Goal: Transaction & Acquisition: Purchase product/service

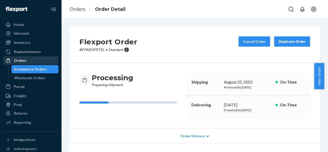
click at [27, 59] on div "Orders" at bounding box center [31, 60] width 54 height 7
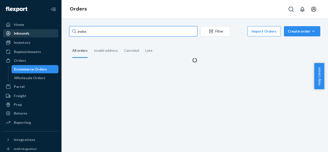
drag, startPoint x: 109, startPoint y: 32, endPoint x: 26, endPoint y: 32, distance: 83.6
click at [26, 32] on div "Home Inbounds Shipping Plans Problems Inventory Products Replenishments Orders …" at bounding box center [164, 76] width 328 height 152
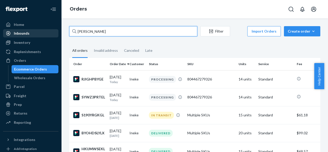
type input "[PERSON_NAME]"
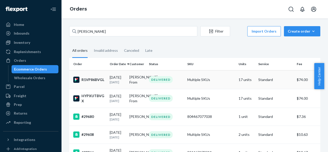
click at [239, 78] on td "17 units" at bounding box center [247, 79] width 20 height 19
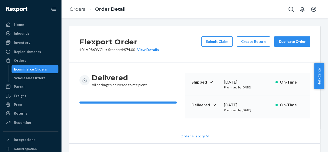
click at [283, 36] on div "Flexport Order # R1VP86BVGL • Standard / $74.00 View Details Submit Claim Creat…" at bounding box center [194, 44] width 251 height 37
click at [283, 40] on div "Duplicate Order" at bounding box center [292, 41] width 27 height 5
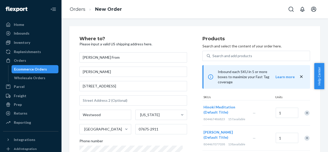
click at [305, 111] on div "Remove Item" at bounding box center [307, 113] width 5 height 5
click at [303, 108] on div at bounding box center [304, 113] width 13 height 14
click at [305, 111] on div "Remove Item" at bounding box center [307, 113] width 5 height 5
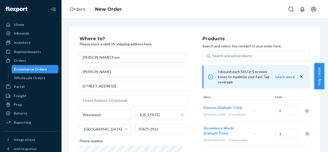
click at [303, 108] on div at bounding box center [304, 111] width 13 height 14
click at [305, 108] on div "Remove Item" at bounding box center [307, 110] width 5 height 5
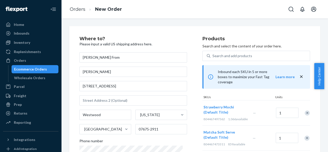
click at [303, 108] on div "Strawberry Mochi (Default Title) 804467497362 1,066 available — 1" at bounding box center [257, 112] width 108 height 25
click at [305, 111] on div "Remove Item" at bounding box center [307, 113] width 5 height 5
click at [303, 108] on div "Matcha Soft Serve (Default Title) 804467473311 859 available — 1" at bounding box center [257, 112] width 108 height 25
click at [305, 111] on div "Remove Item" at bounding box center [307, 113] width 5 height 5
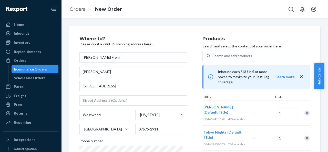
click at [305, 111] on div "Remove Item" at bounding box center [307, 113] width 5 height 5
click at [303, 108] on div at bounding box center [304, 113] width 13 height 14
click at [305, 111] on div "Remove Item" at bounding box center [307, 113] width 5 height 5
click at [303, 125] on div "Moonlight Samurai (Default Title) 804467085781 146 available — 1" at bounding box center [257, 137] width 108 height 25
click at [305, 111] on div "Remove Item" at bounding box center [307, 113] width 5 height 5
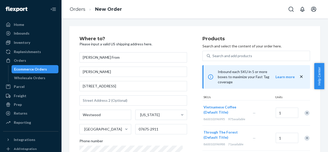
click at [305, 111] on div "Remove Item" at bounding box center [307, 113] width 5 height 5
click at [303, 108] on div at bounding box center [304, 113] width 13 height 14
click at [305, 111] on div "Remove Item" at bounding box center [307, 113] width 5 height 5
click at [303, 108] on div at bounding box center [304, 113] width 13 height 14
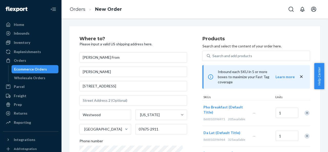
click at [305, 111] on div "Remove Item" at bounding box center [307, 113] width 5 height 5
click at [303, 108] on div at bounding box center [304, 111] width 13 height 14
click at [305, 108] on div "Remove Item" at bounding box center [307, 110] width 5 height 5
click at [303, 108] on div at bounding box center [304, 113] width 13 height 14
click at [305, 111] on div "Remove Item" at bounding box center [307, 113] width 5 height 5
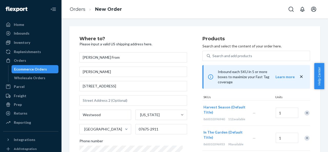
click at [303, 108] on div at bounding box center [304, 113] width 13 height 14
click at [305, 111] on div "Remove Item" at bounding box center [307, 113] width 5 height 5
click at [303, 108] on div "In The Garden (Default Title) 860010396933 98 available — 1" at bounding box center [257, 112] width 108 height 25
click at [305, 111] on div "Remove Item" at bounding box center [307, 113] width 5 height 5
click at [303, 108] on div "Monsoon Tea (Default Title) 860010396926 269 available — 1" at bounding box center [257, 112] width 108 height 25
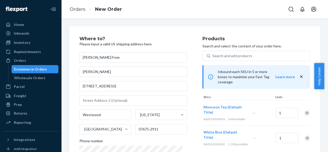
click at [305, 111] on div "Remove Item" at bounding box center [307, 113] width 5 height 5
click at [303, 108] on div "White Rice (Default Title) 860010396902 1,100 available — 1" at bounding box center [257, 112] width 108 height 25
click at [305, 111] on div "Remove Item" at bounding box center [307, 113] width 5 height 5
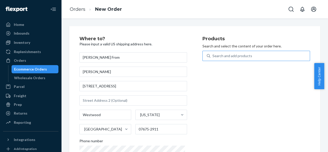
click at [244, 58] on div "Search and add products" at bounding box center [233, 55] width 40 height 5
click at [213, 58] on input "Search and add products" at bounding box center [213, 55] width 1 height 5
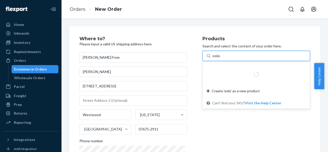
type input "oolong"
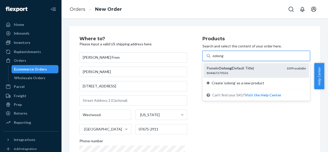
click at [236, 67] on div "Pomelo Oolong (Default Title)" at bounding box center [245, 68] width 76 height 5
click at [224, 58] on input "oolong" at bounding box center [218, 55] width 11 height 5
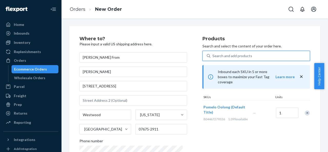
click at [246, 53] on div "Search and add products" at bounding box center [261, 55] width 100 height 9
click at [213, 53] on input "0 results available. Use Up and Down to choose options, press Enter to select t…" at bounding box center [213, 55] width 1 height 5
click at [246, 53] on div "Search and add products" at bounding box center [261, 55] width 100 height 9
click at [213, 53] on input "0 results available. Use Up and Down to choose options, press Enter to select t…" at bounding box center [213, 55] width 1 height 5
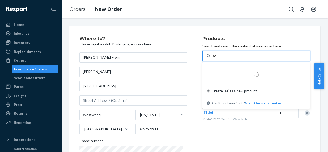
type input "set"
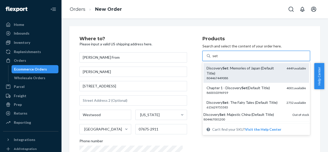
click at [244, 66] on div "Discovery Set : Memories of Japan (Default Title)" at bounding box center [245, 71] width 76 height 10
click at [218, 58] on input "set" at bounding box center [215, 55] width 5 height 5
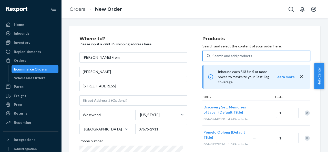
click at [241, 57] on div "Search and add products" at bounding box center [233, 55] width 40 height 5
click at [213, 57] on input "0 results available. Select is focused ,type to refine list, press Down to open…" at bounding box center [213, 55] width 1 height 5
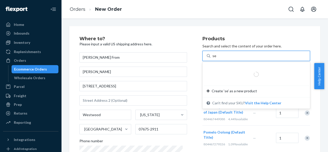
type input "set"
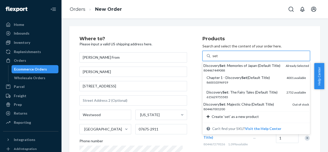
click at [242, 85] on div "860010396919" at bounding box center [245, 82] width 76 height 4
click at [218, 58] on input "set" at bounding box center [215, 55] width 5 height 5
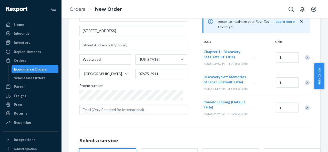
scroll to position [77, 0]
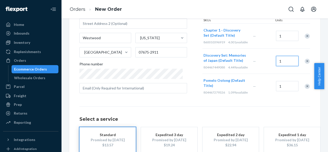
click at [281, 64] on input "1" at bounding box center [287, 61] width 23 height 10
type input "2"
click at [280, 88] on input "1" at bounding box center [287, 86] width 23 height 10
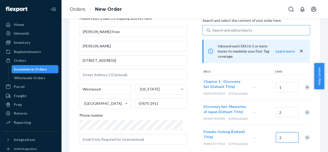
type input "2"
click at [279, 84] on input "1" at bounding box center [287, 87] width 23 height 10
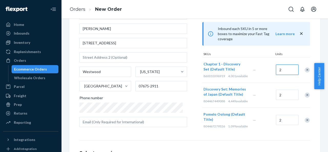
scroll to position [51, 0]
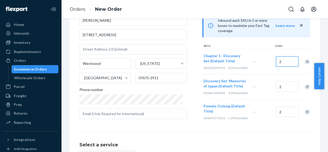
type input "2"
click at [284, 114] on input "2" at bounding box center [287, 112] width 23 height 10
type input "3"
click at [212, 136] on div "Where to? Please input a valid US shipping address here. [PERSON_NAME] From [PE…" at bounding box center [195, 92] width 231 height 214
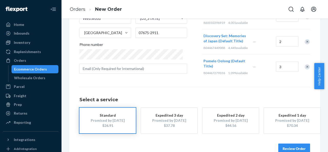
scroll to position [116, 0]
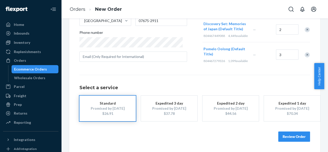
click at [302, 135] on button "Review Order" at bounding box center [295, 137] width 32 height 10
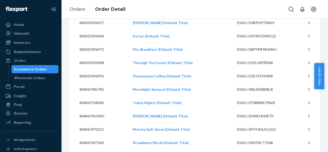
scroll to position [180, 0]
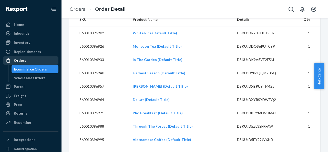
click at [21, 58] on div "Orders" at bounding box center [20, 60] width 12 height 5
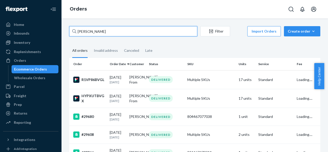
drag, startPoint x: 105, startPoint y: 29, endPoint x: 61, endPoint y: 29, distance: 43.6
click at [61, 29] on div "Home Inbounds Shipping Plans Problems Inventory Products Replenishments Orders …" at bounding box center [164, 76] width 328 height 152
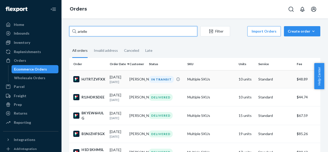
type input "arielle"
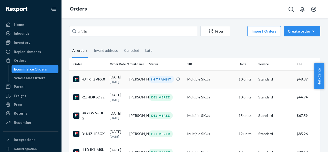
click at [98, 85] on td "HJTRTZVFXX" at bounding box center [88, 79] width 38 height 18
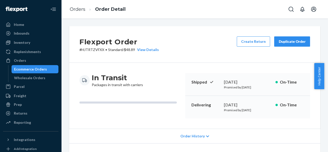
click at [289, 42] on div "Duplicate Order" at bounding box center [292, 41] width 27 height 5
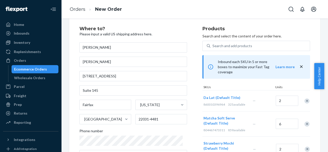
scroll to position [26, 0]
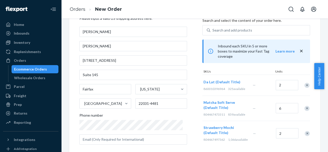
click at [305, 83] on div "Remove Item" at bounding box center [307, 85] width 5 height 5
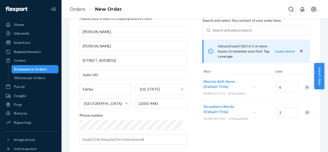
click at [305, 85] on div "Remove Item" at bounding box center [307, 87] width 5 height 5
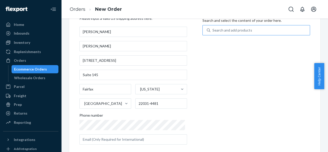
click at [221, 30] on div "Search and add products" at bounding box center [233, 30] width 40 height 5
click at [213, 30] on input "Search and add products" at bounding box center [213, 30] width 1 height 5
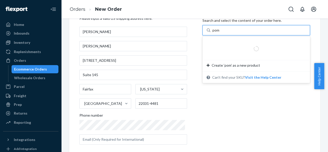
type input "pome"
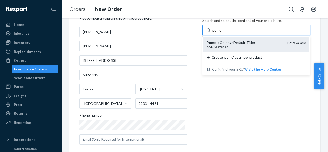
click at [227, 41] on div "Pomelo Oolong (Default Title)" at bounding box center [245, 42] width 76 height 5
click at [222, 33] on input "pome" at bounding box center [217, 30] width 9 height 5
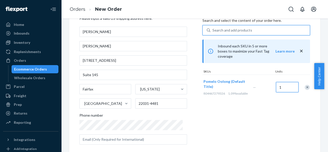
click at [283, 84] on input "1" at bounding box center [287, 87] width 23 height 10
type input "12"
click at [273, 98] on div "Pomelo Oolong (Default Title) 804467279326 1,099 available — 12" at bounding box center [257, 87] width 108 height 25
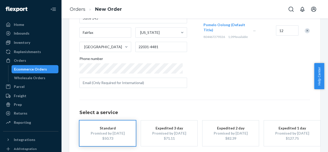
scroll to position [107, 0]
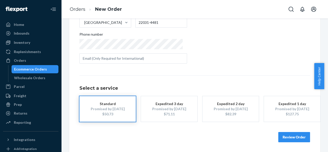
click at [281, 135] on button "Review Order" at bounding box center [295, 137] width 32 height 10
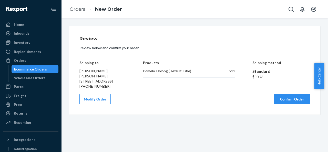
scroll to position [0, 0]
click at [283, 104] on button "Confirm Order" at bounding box center [292, 99] width 36 height 10
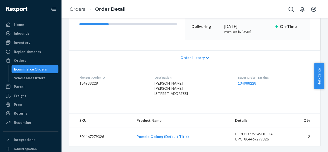
scroll to position [93, 0]
click at [246, 81] on link "134988228" at bounding box center [247, 83] width 18 height 4
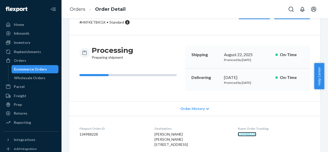
scroll to position [0, 0]
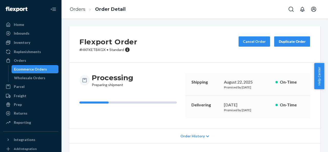
click at [281, 44] on div "Duplicate Order" at bounding box center [292, 41] width 27 height 5
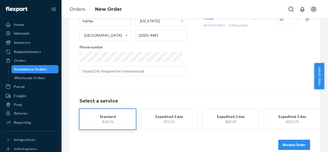
scroll to position [102, 0]
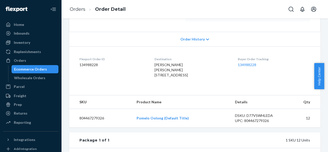
scroll to position [63, 0]
